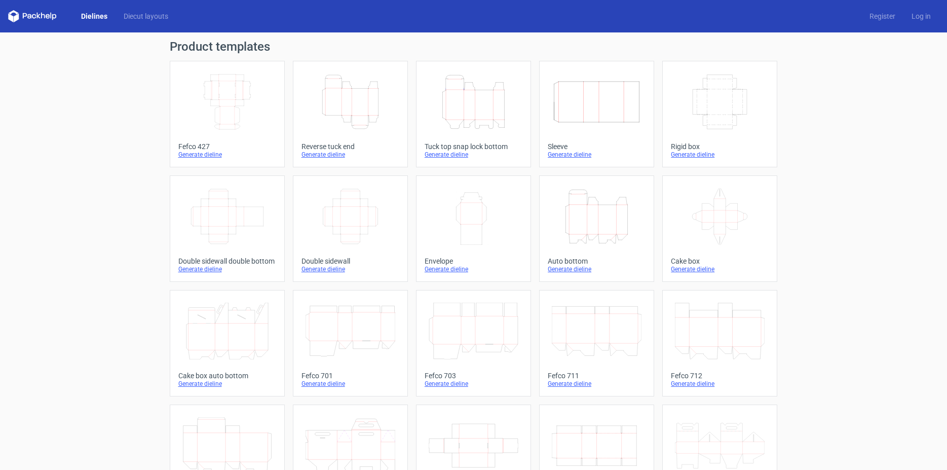
click at [57, 119] on div "Product templates Width Depth Height Fefco 427 Generate dieline Height Depth Wi…" at bounding box center [473, 332] width 947 height 601
click at [145, 19] on link "Diecut layouts" at bounding box center [146, 16] width 61 height 10
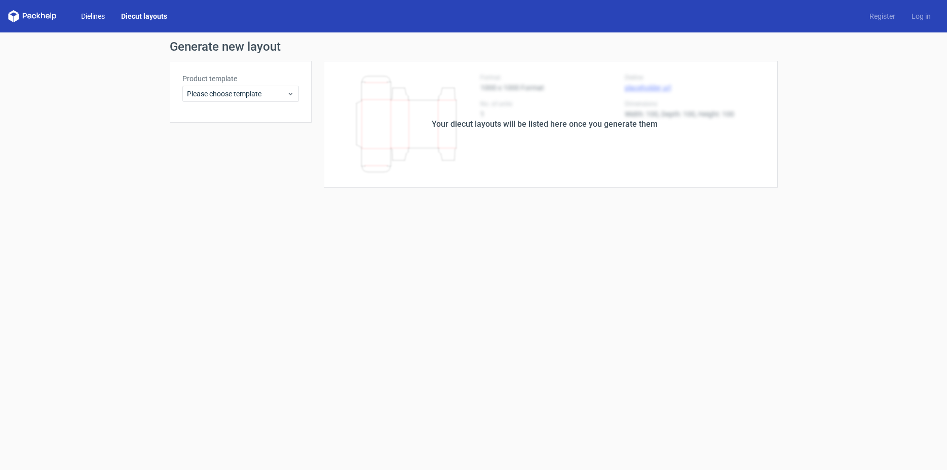
click at [98, 19] on link "Dielines" at bounding box center [93, 16] width 40 height 10
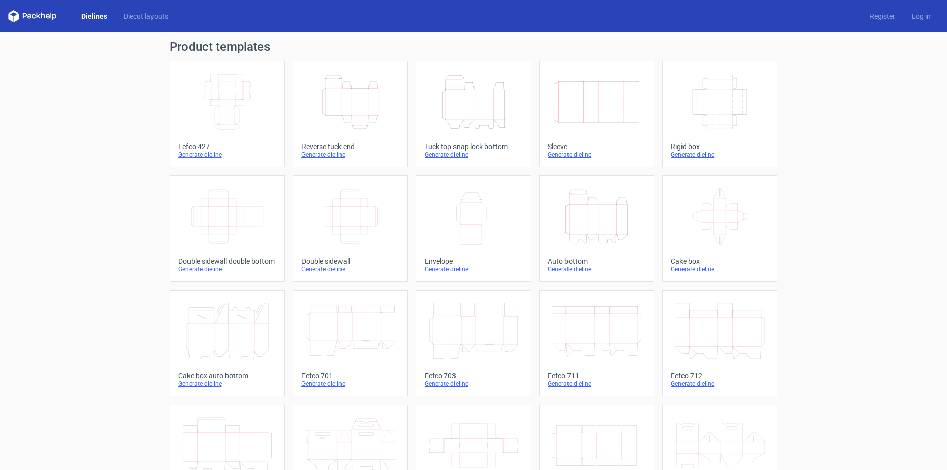
click at [98, 19] on link "Dielines" at bounding box center [94, 16] width 43 height 10
click at [43, 18] on icon at bounding box center [32, 16] width 49 height 12
click at [110, 16] on link "Dielines" at bounding box center [94, 16] width 43 height 10
